Goal: Task Accomplishment & Management: Complete application form

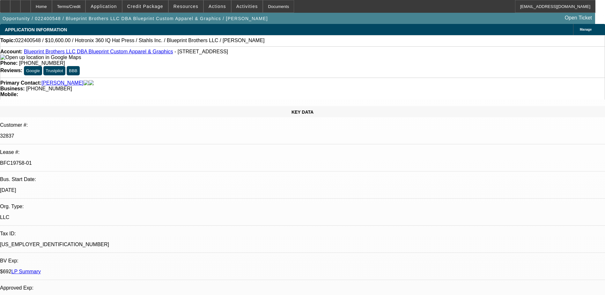
select select "0"
select select "0.1"
select select "0"
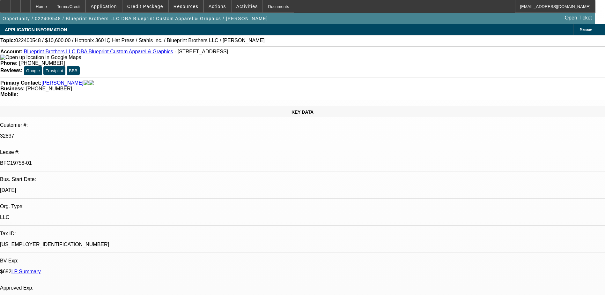
select select "0.1"
select select "0"
select select "0.1"
select select "0"
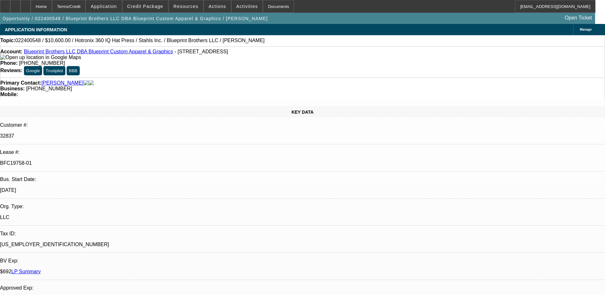
select select "2"
select select "0.1"
select select "1"
select select "4"
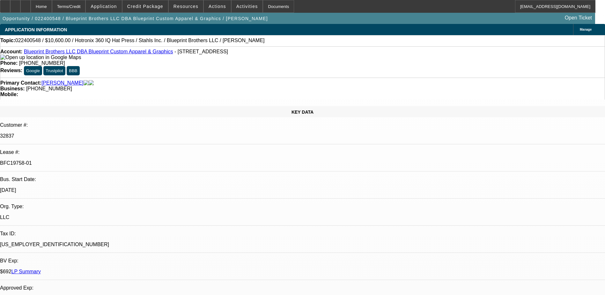
select select "1"
select select "4"
select select "1"
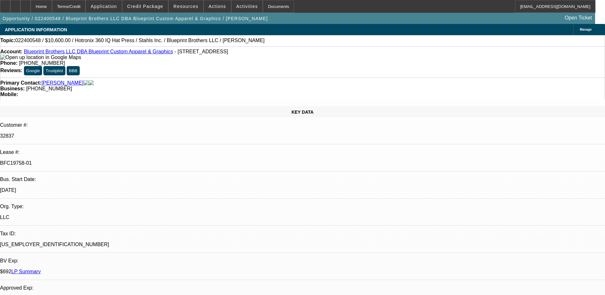
select select "4"
select select "1"
select select "2"
select select "4"
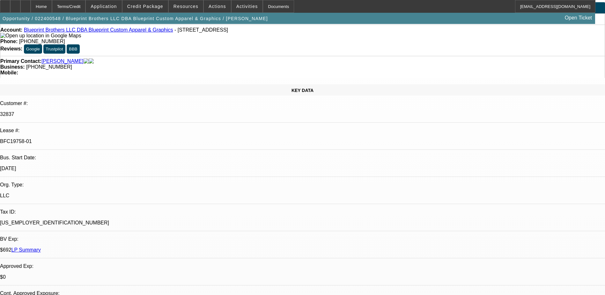
scroll to position [32, 0]
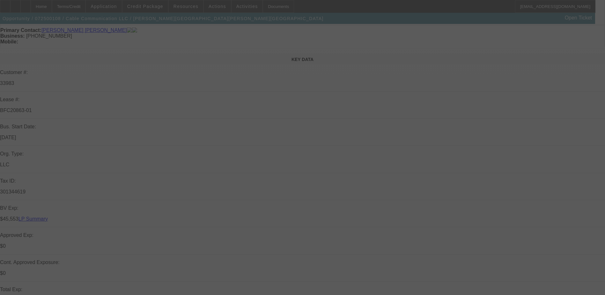
scroll to position [64, 0]
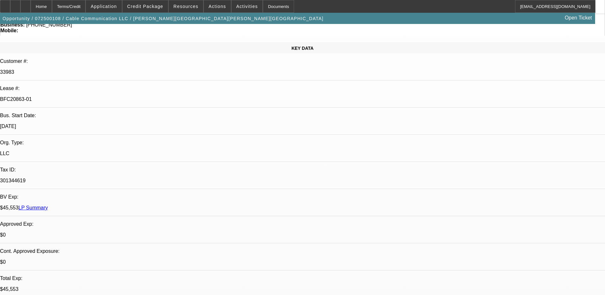
select select "0"
select select "2"
select select "0"
select select "2"
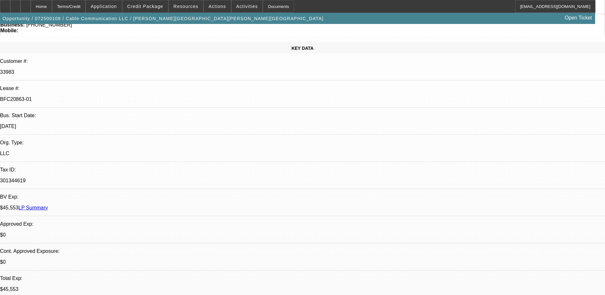
select select "0"
select select "2"
select select "0"
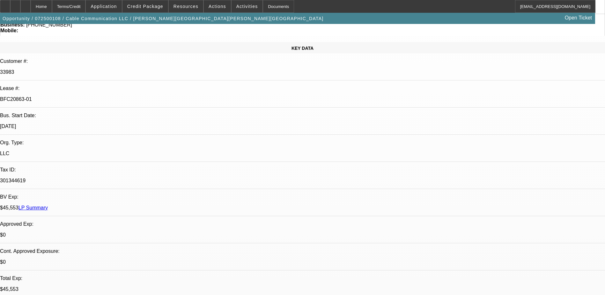
select select "2"
select select "0"
select select "1"
select select "2"
select select "6"
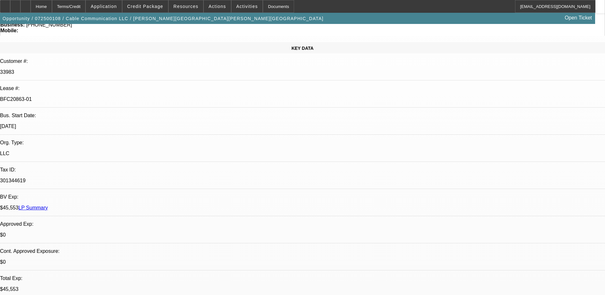
select select "1"
select select "2"
select select "6"
select select "1"
select select "2"
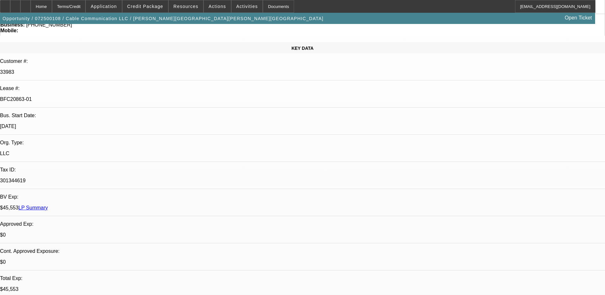
select select "6"
select select "1"
select select "2"
select select "6"
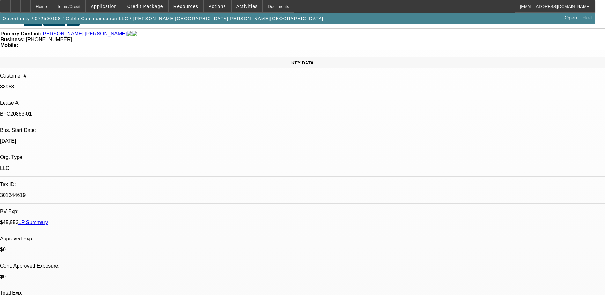
scroll to position [0, 0]
